Goal: Transaction & Acquisition: Download file/media

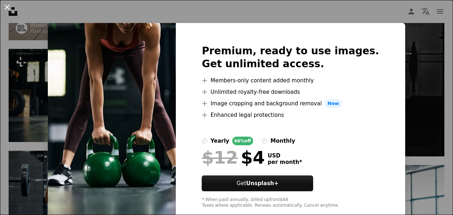
click at [8, 7] on button "An X shape" at bounding box center [7, 7] width 9 height 9
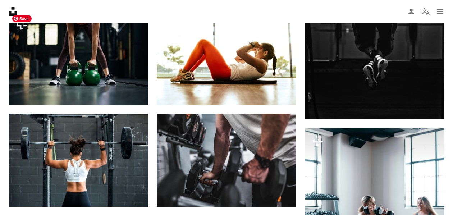
scroll to position [260, 0]
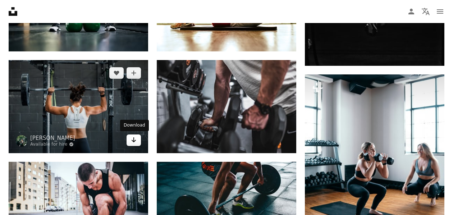
click at [136, 142] on icon "Arrow pointing down" at bounding box center [134, 139] width 6 height 9
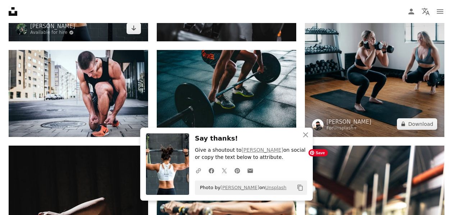
scroll to position [379, 0]
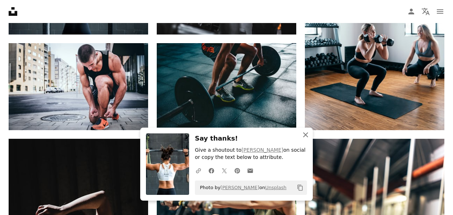
click at [303, 136] on icon "button" at bounding box center [305, 134] width 5 height 5
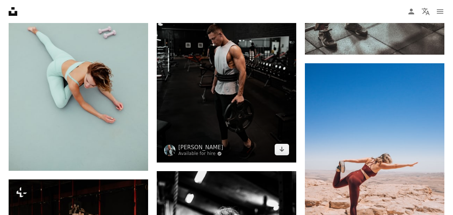
scroll to position [780, 0]
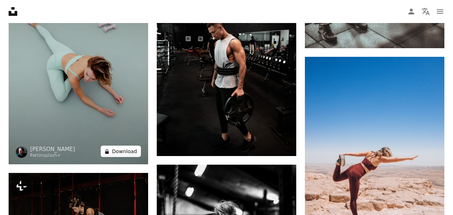
click at [130, 150] on button "A lock Download" at bounding box center [121, 150] width 40 height 11
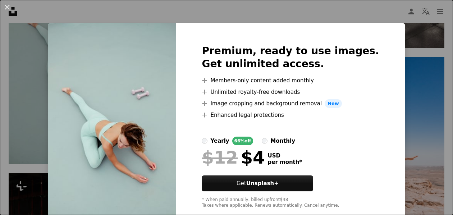
click at [361, 22] on div "An X shape Premium, ready to use images. Get unlimited access. A plus sign Memb…" at bounding box center [226, 107] width 453 height 215
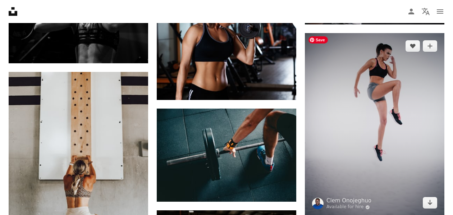
scroll to position [1498, 0]
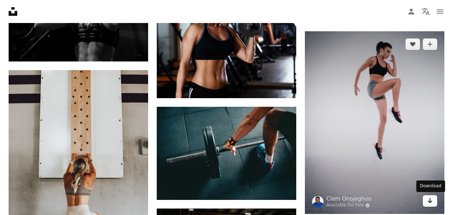
click at [430, 202] on icon "Arrow pointing down" at bounding box center [430, 200] width 6 height 9
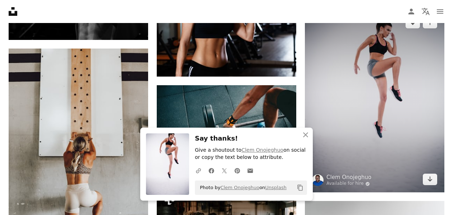
scroll to position [1522, 0]
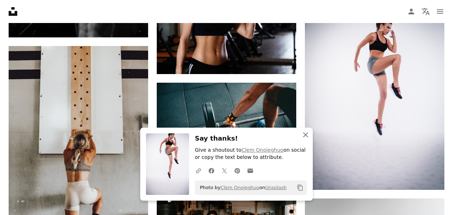
click at [305, 134] on icon "button" at bounding box center [305, 134] width 5 height 5
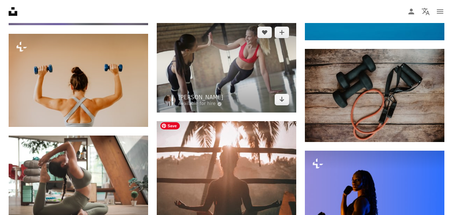
scroll to position [2910, 0]
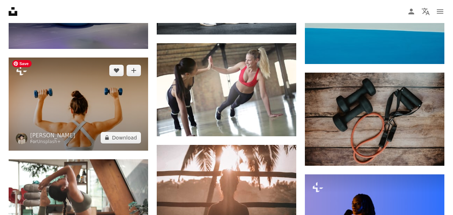
click at [23, 105] on img at bounding box center [78, 103] width 139 height 93
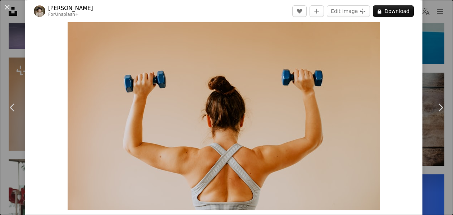
scroll to position [32, 0]
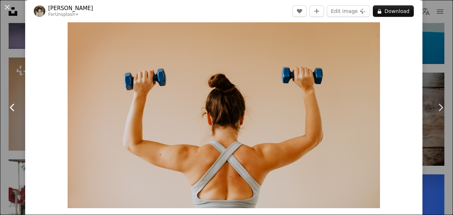
click at [7, 102] on icon "Chevron left" at bounding box center [12, 107] width 11 height 11
click at [434, 68] on div "An X shape Chevron left Chevron right [PERSON_NAME] For Unsplash+ A heart A plu…" at bounding box center [226, 107] width 453 height 215
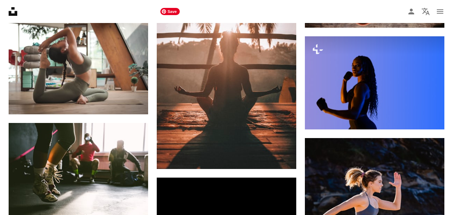
scroll to position [3069, 0]
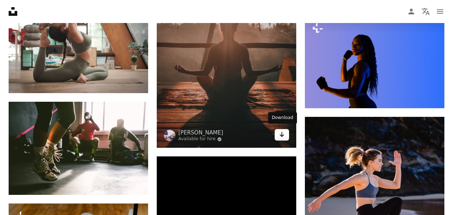
click at [285, 136] on link "Arrow pointing down" at bounding box center [281, 134] width 14 height 11
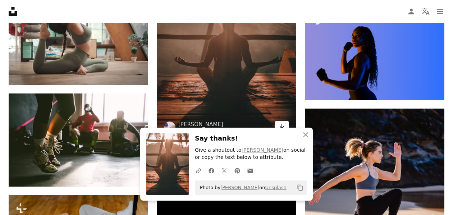
scroll to position [3077, 0]
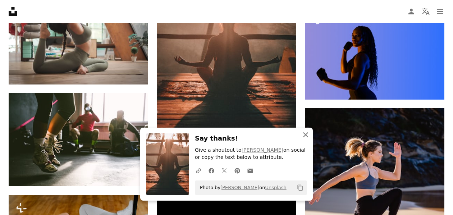
click at [305, 131] on icon "An X shape" at bounding box center [305, 134] width 9 height 9
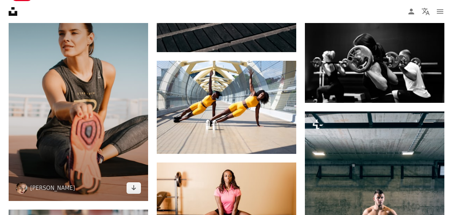
scroll to position [3383, 0]
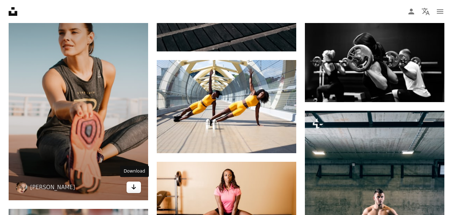
click at [133, 187] on icon "Arrow pointing down" at bounding box center [134, 186] width 6 height 9
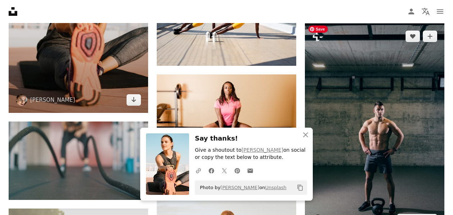
scroll to position [3513, 0]
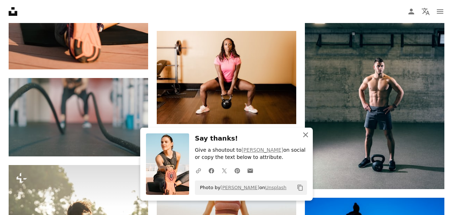
click at [306, 133] on icon "An X shape" at bounding box center [305, 134] width 9 height 9
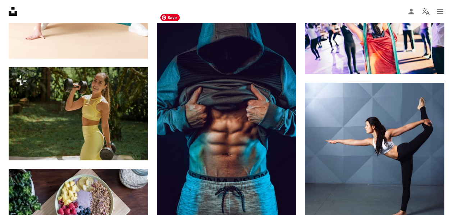
scroll to position [4084, 0]
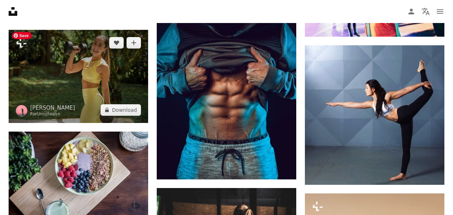
click at [120, 73] on img at bounding box center [78, 76] width 139 height 93
click at [119, 72] on img at bounding box center [78, 76] width 139 height 93
click at [74, 75] on img at bounding box center [78, 76] width 139 height 93
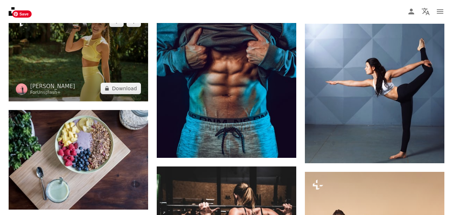
scroll to position [4067, 0]
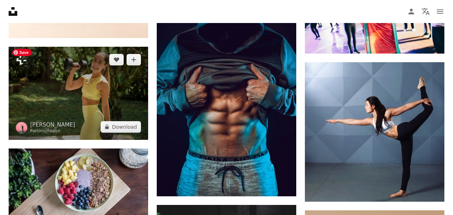
click at [74, 75] on img at bounding box center [78, 93] width 139 height 93
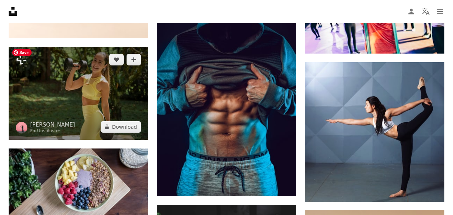
click at [55, 76] on img at bounding box center [78, 93] width 139 height 93
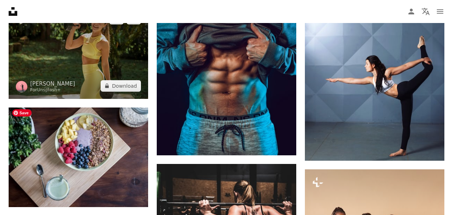
scroll to position [4103, 0]
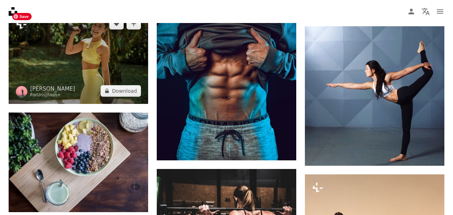
click at [65, 43] on img at bounding box center [78, 57] width 139 height 93
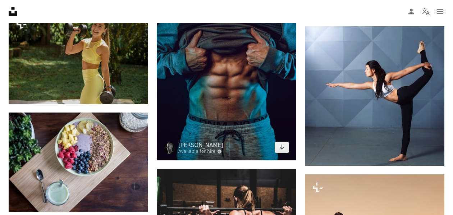
click at [223, 79] on img at bounding box center [226, 58] width 139 height 203
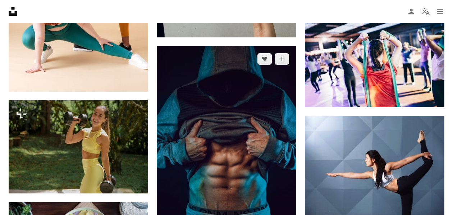
scroll to position [4053, 0]
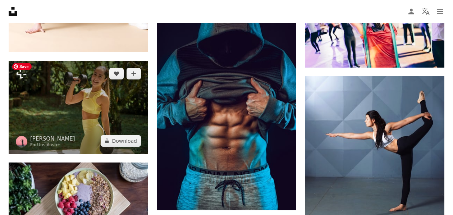
click at [82, 105] on img at bounding box center [78, 107] width 139 height 93
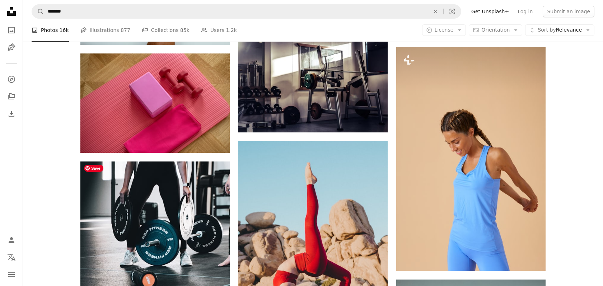
scroll to position [6084, 0]
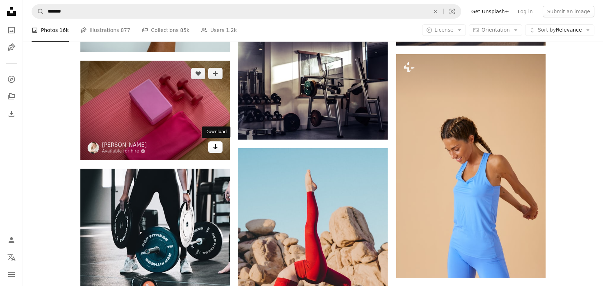
click at [215, 149] on icon "Arrow pointing down" at bounding box center [216, 147] width 6 height 9
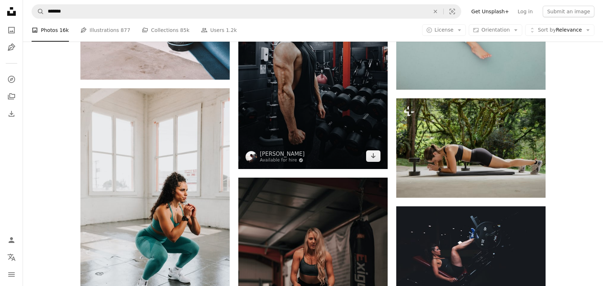
scroll to position [6557, 0]
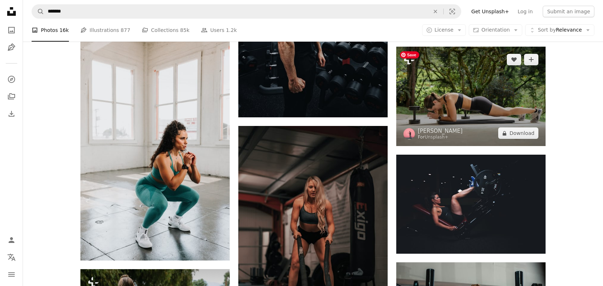
click at [452, 81] on img at bounding box center [470, 96] width 149 height 99
